Goal: Check status: Check status

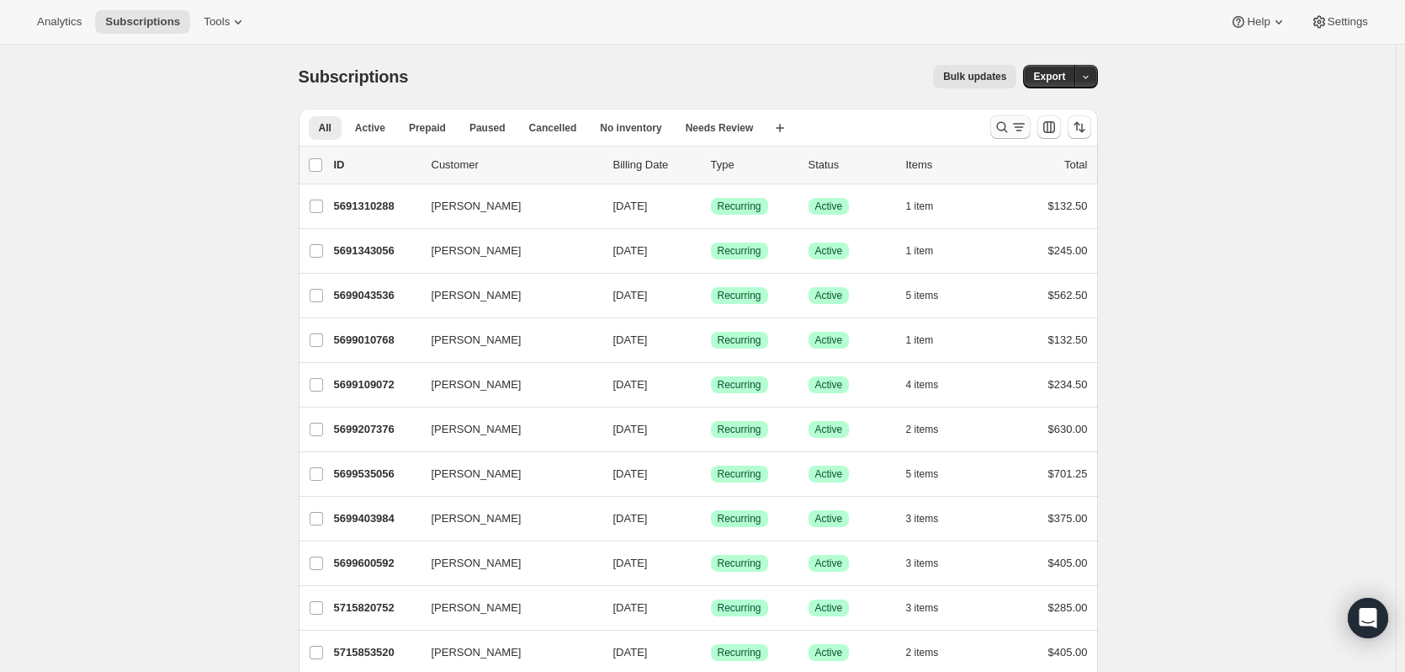
click at [1000, 127] on icon "Search and filter results" at bounding box center [1002, 127] width 17 height 17
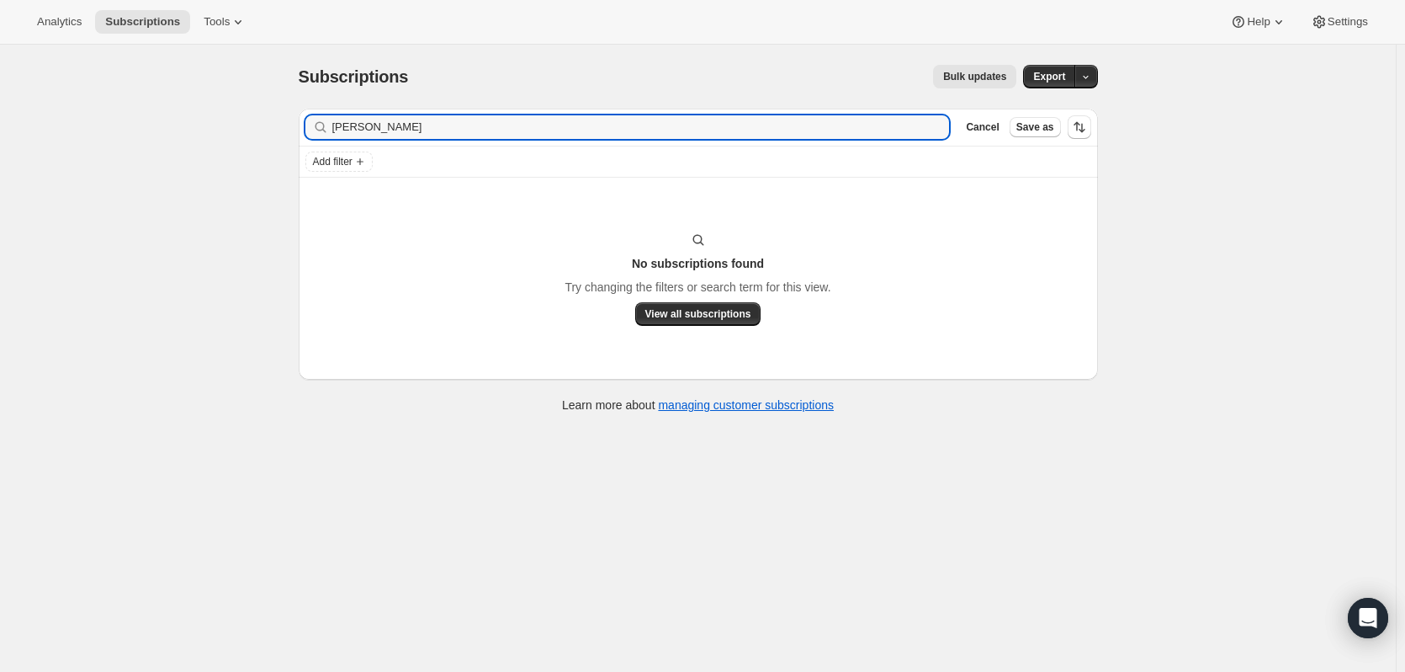
type input "[PERSON_NAME]"
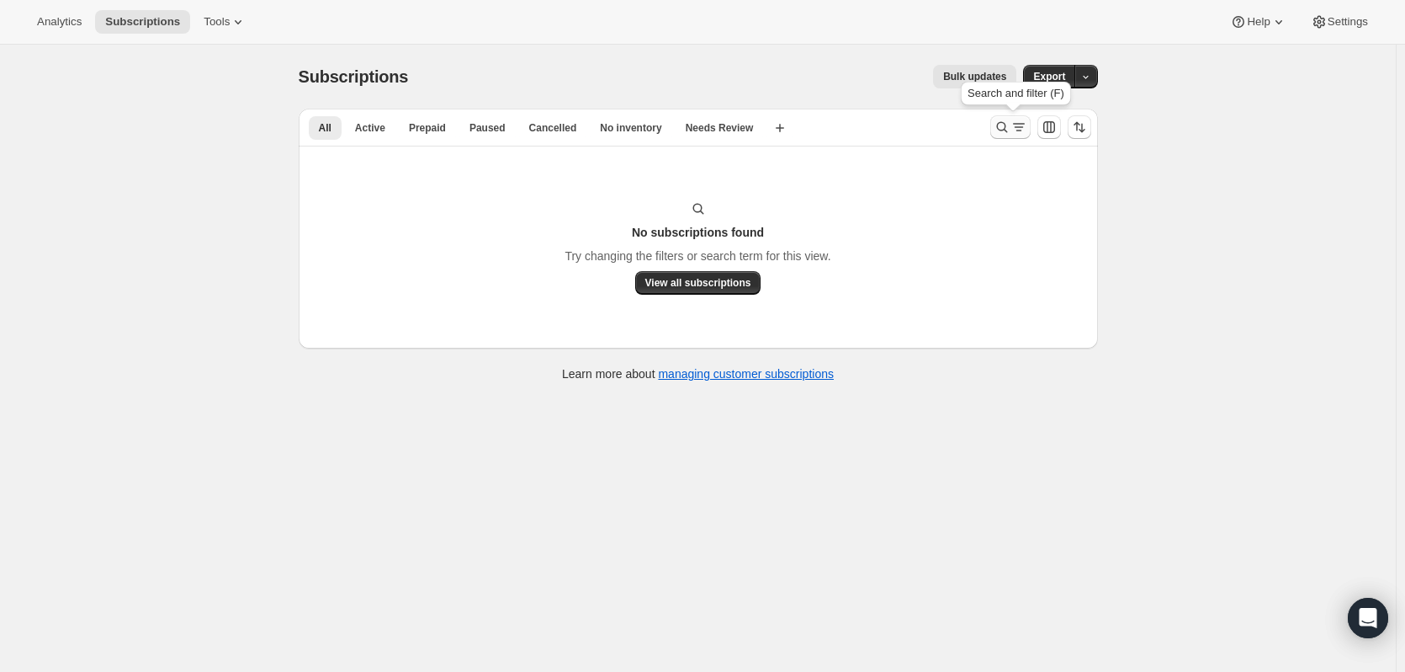
click at [995, 125] on button "Search and filter results" at bounding box center [1010, 127] width 40 height 24
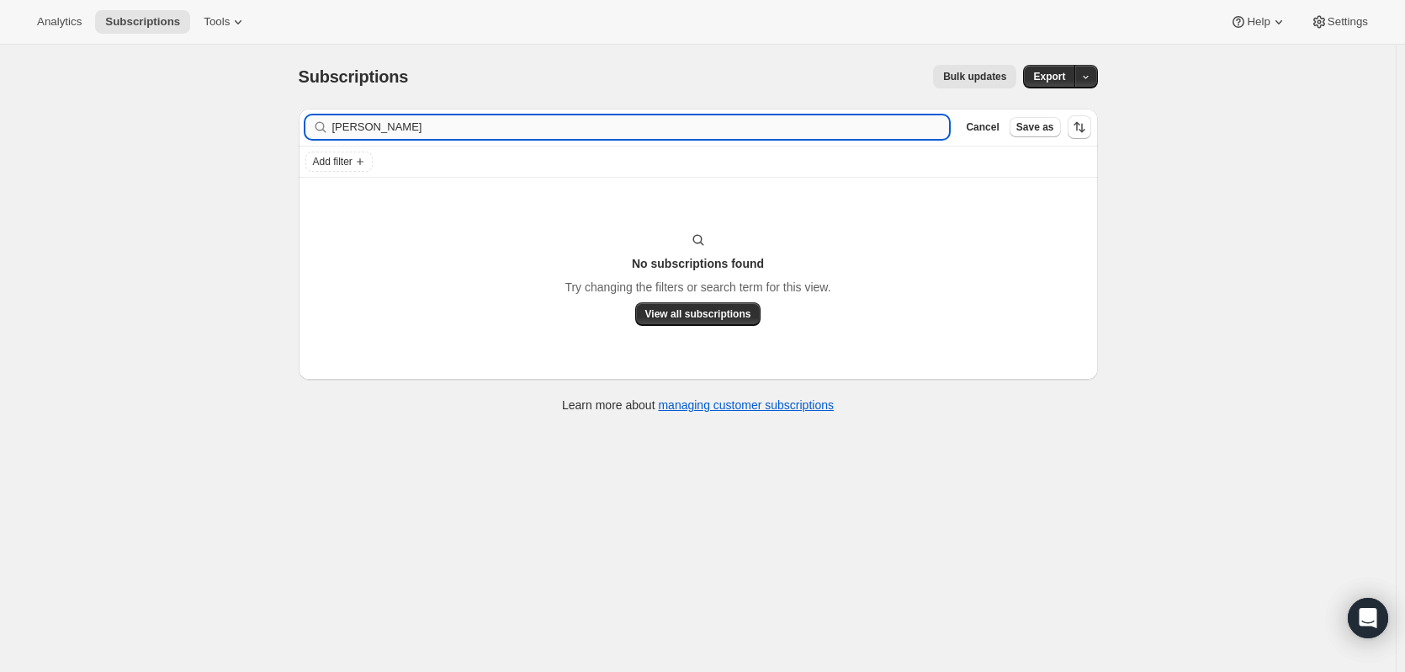
click at [539, 130] on input "[PERSON_NAME]" at bounding box center [641, 127] width 618 height 24
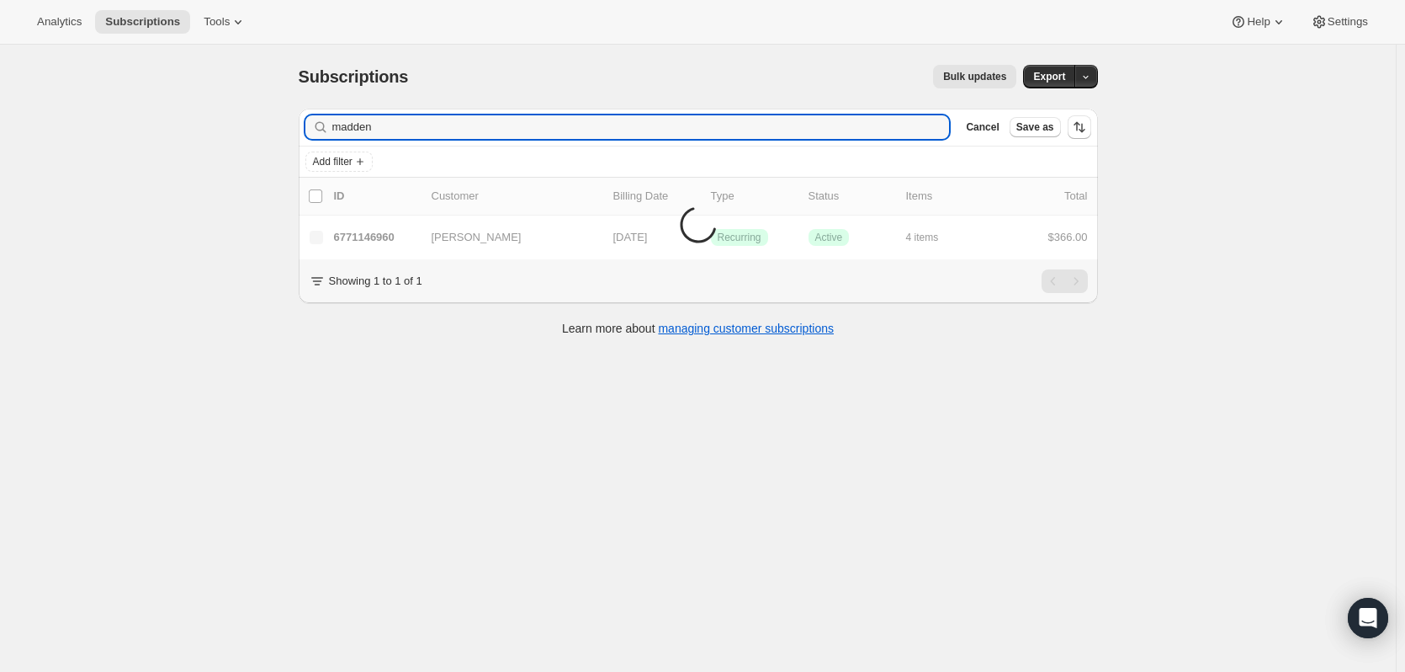
type input "madden"
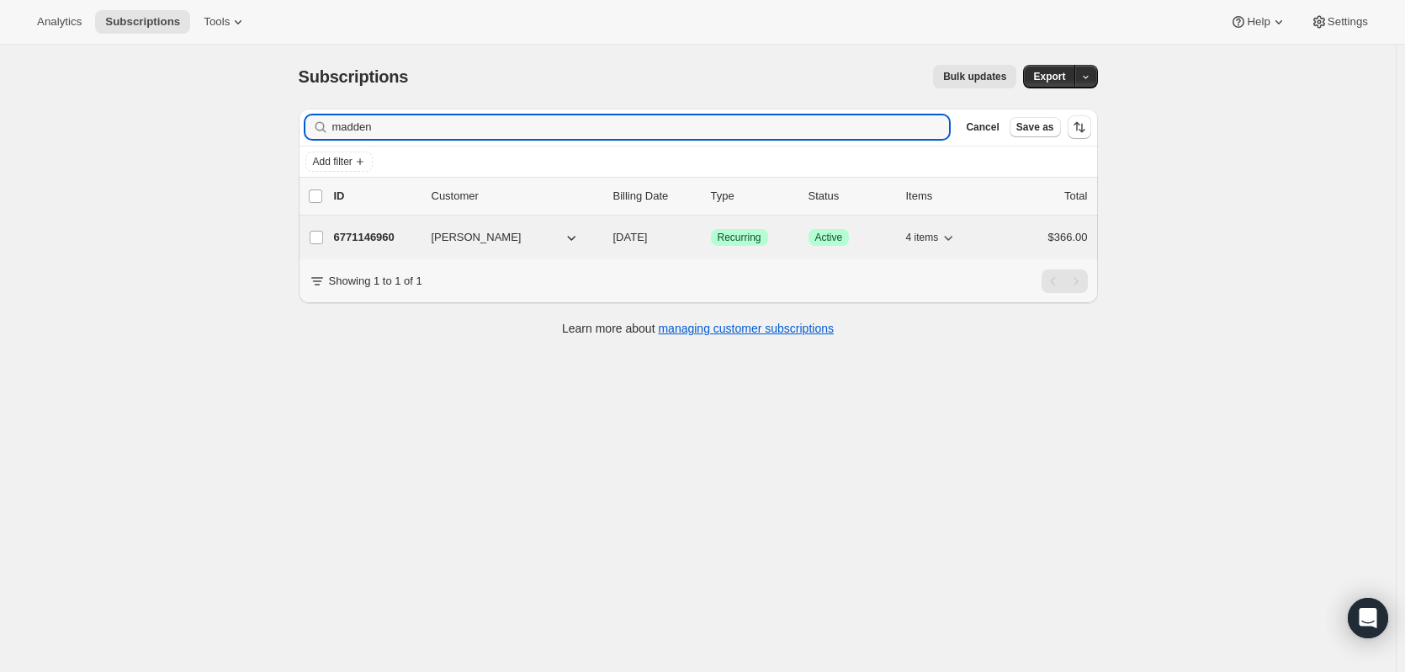
click at [381, 244] on p "6771146960" at bounding box center [376, 237] width 84 height 17
